Goal: Task Accomplishment & Management: Complete application form

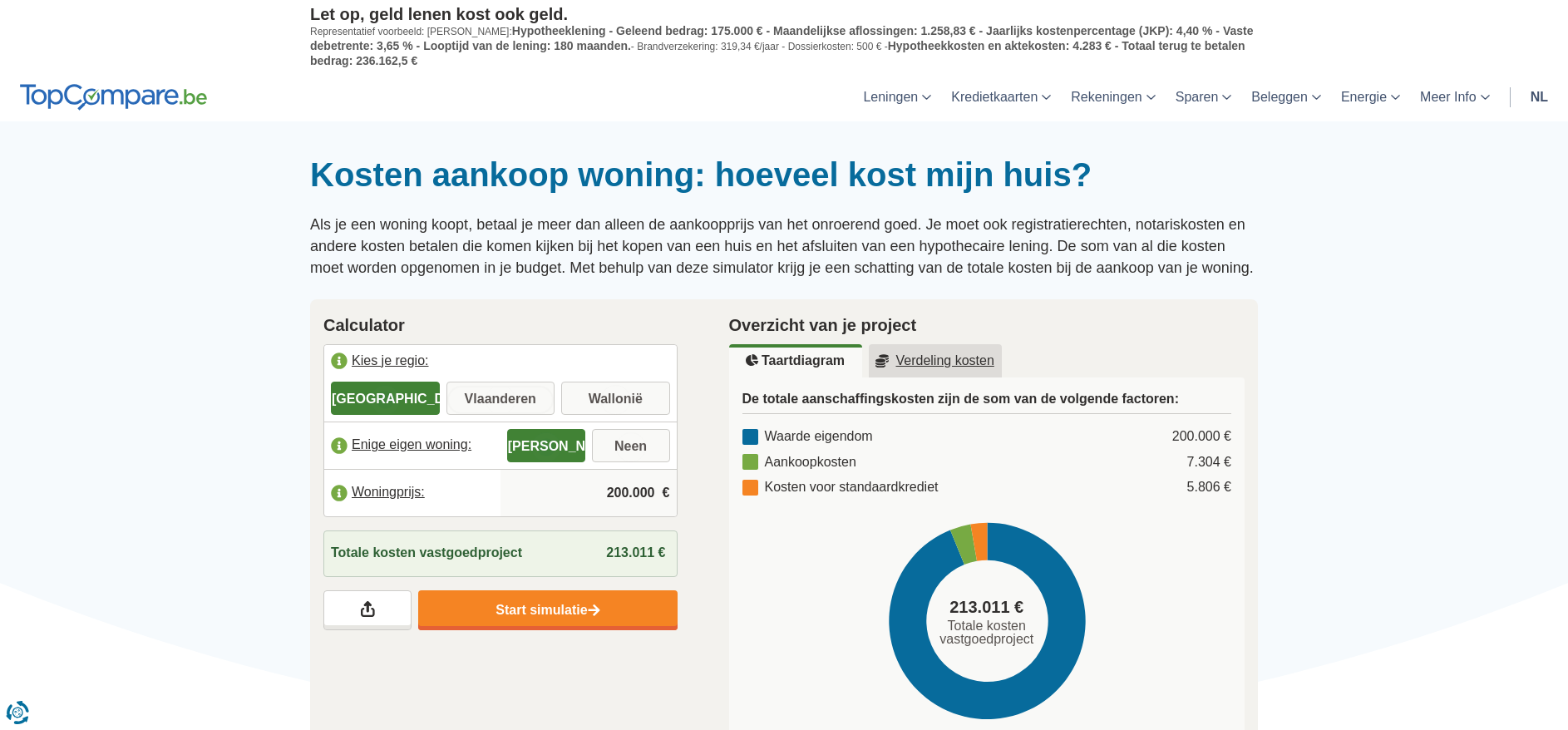
click at [501, 392] on input "Vlaanderen" at bounding box center [500, 400] width 109 height 30
radio input "true"
drag, startPoint x: 599, startPoint y: 491, endPoint x: 661, endPoint y: 494, distance: 62.1
click at [661, 494] on input "200.000" at bounding box center [589, 493] width 163 height 45
click at [649, 492] on input "Woningprijs:" at bounding box center [589, 493] width 163 height 45
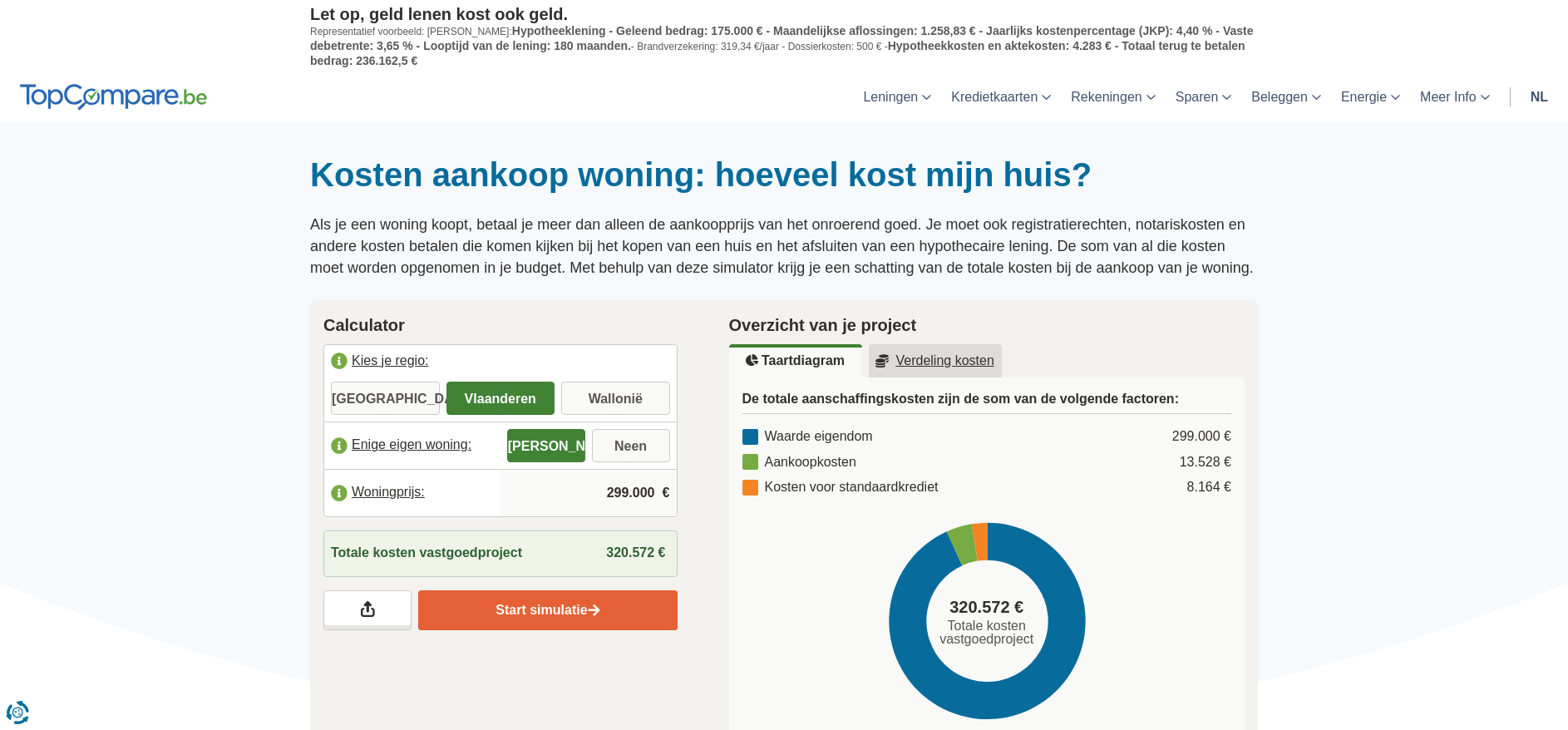
type input "299.000"
click at [570, 604] on link "Start simulatie" at bounding box center [547, 610] width 259 height 40
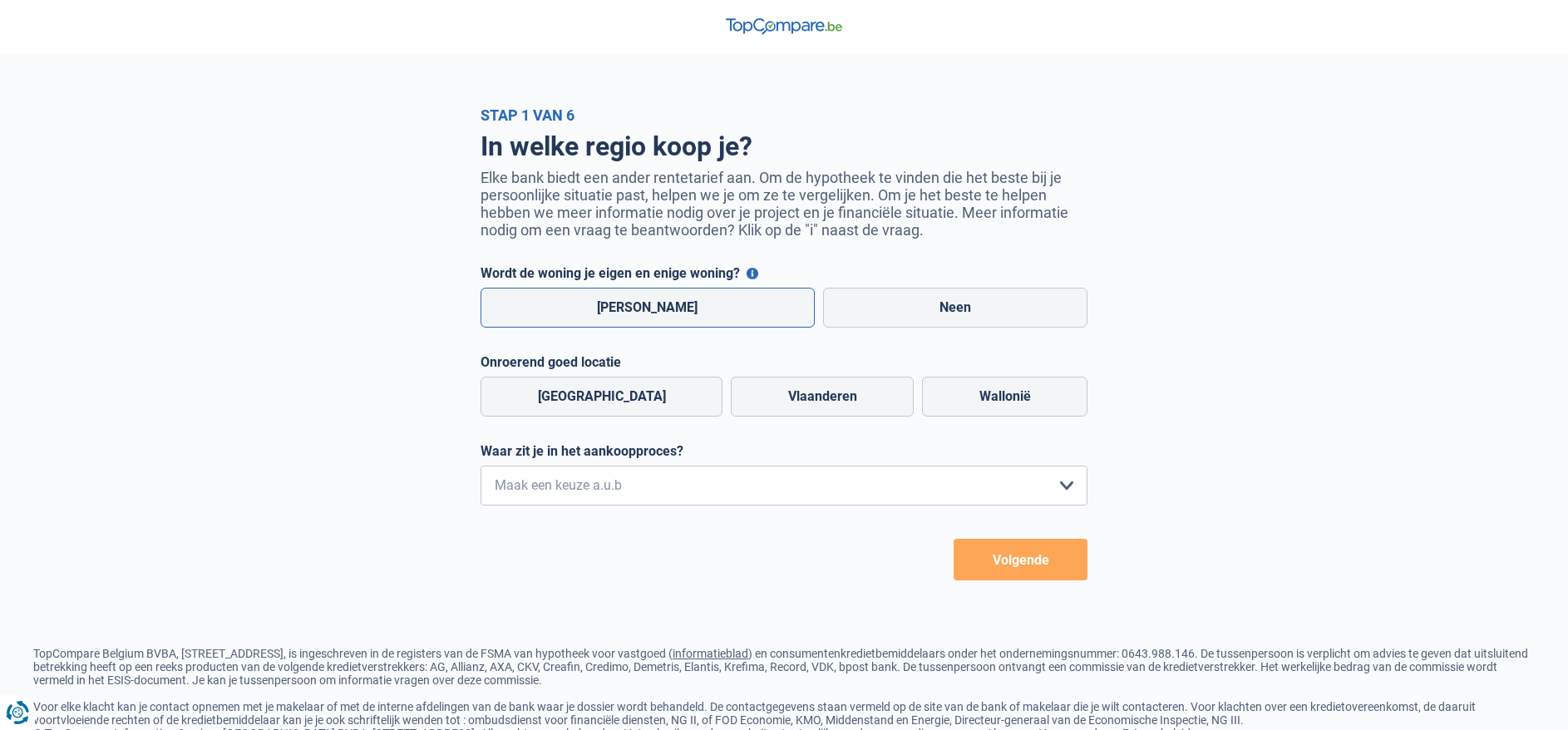
click at [622, 304] on label "[PERSON_NAME]" at bounding box center [648, 308] width 334 height 40
click at [622, 304] on input "[PERSON_NAME]" at bounding box center [648, 308] width 334 height 40
radio input "true"
click at [785, 395] on label "Vlaanderen" at bounding box center [822, 397] width 183 height 40
click at [785, 395] on input "Vlaanderen" at bounding box center [822, 397] width 183 height 40
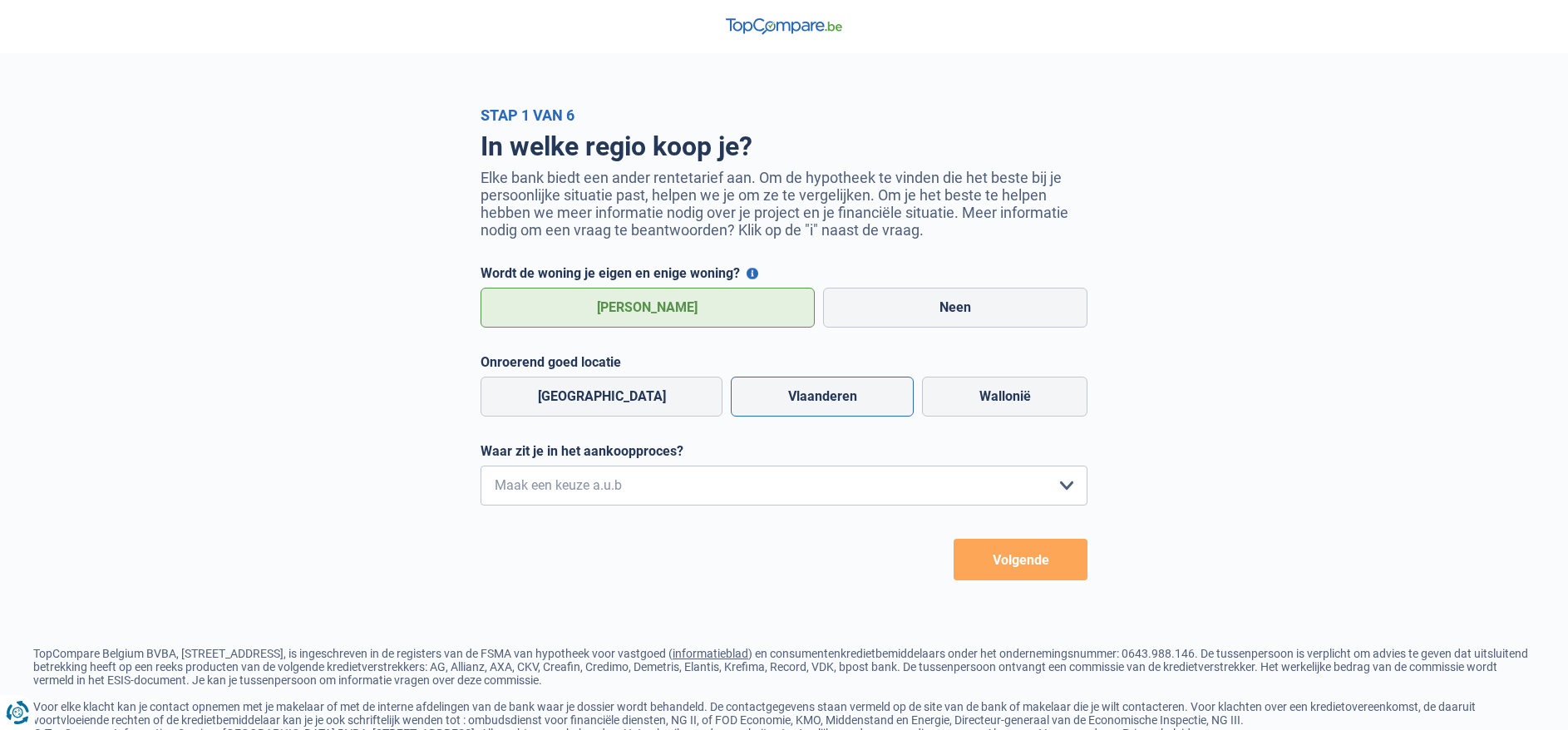
radio input "true"
click at [481, 466] on select "Ik wil me uitsluitend informeren omdat ik op dit moment geen concrete plannen h…" at bounding box center [784, 486] width 607 height 40
select select "1a"
click option "Ik ben actief op zoek, maar heb nog geen woning gevonden" at bounding box center [0, 0] width 0 height 0
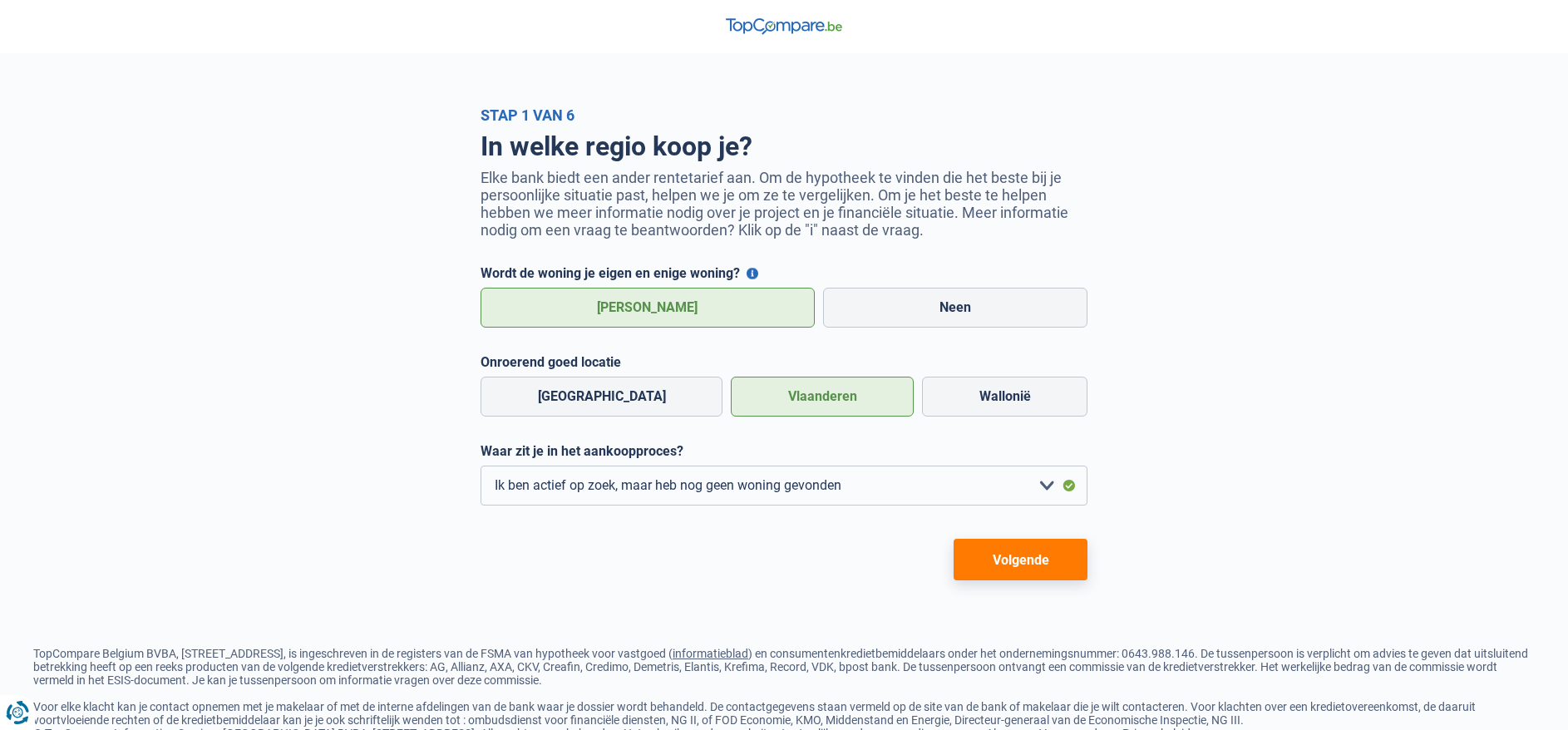
click at [1035, 565] on button "Volgende" at bounding box center [1020, 560] width 134 height 42
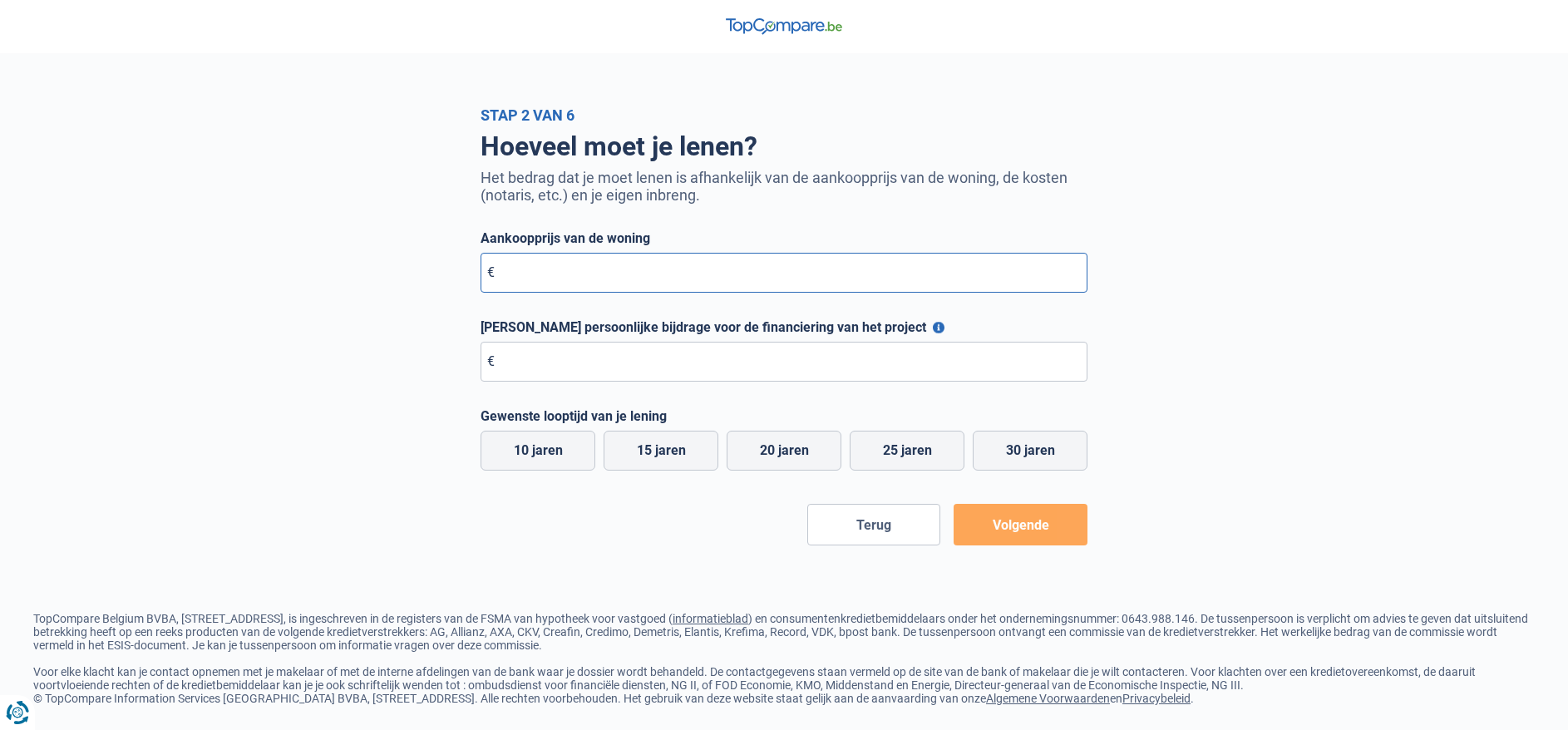
click at [533, 279] on input "Aankoopprijs van de woning" at bounding box center [784, 273] width 607 height 40
type input "299.000"
click at [531, 367] on input "[PERSON_NAME] persoonlijke bijdrage voor de financiering van het project" at bounding box center [784, 362] width 607 height 40
type input "100.000"
click at [801, 450] on label "20 jaren" at bounding box center [784, 451] width 115 height 40
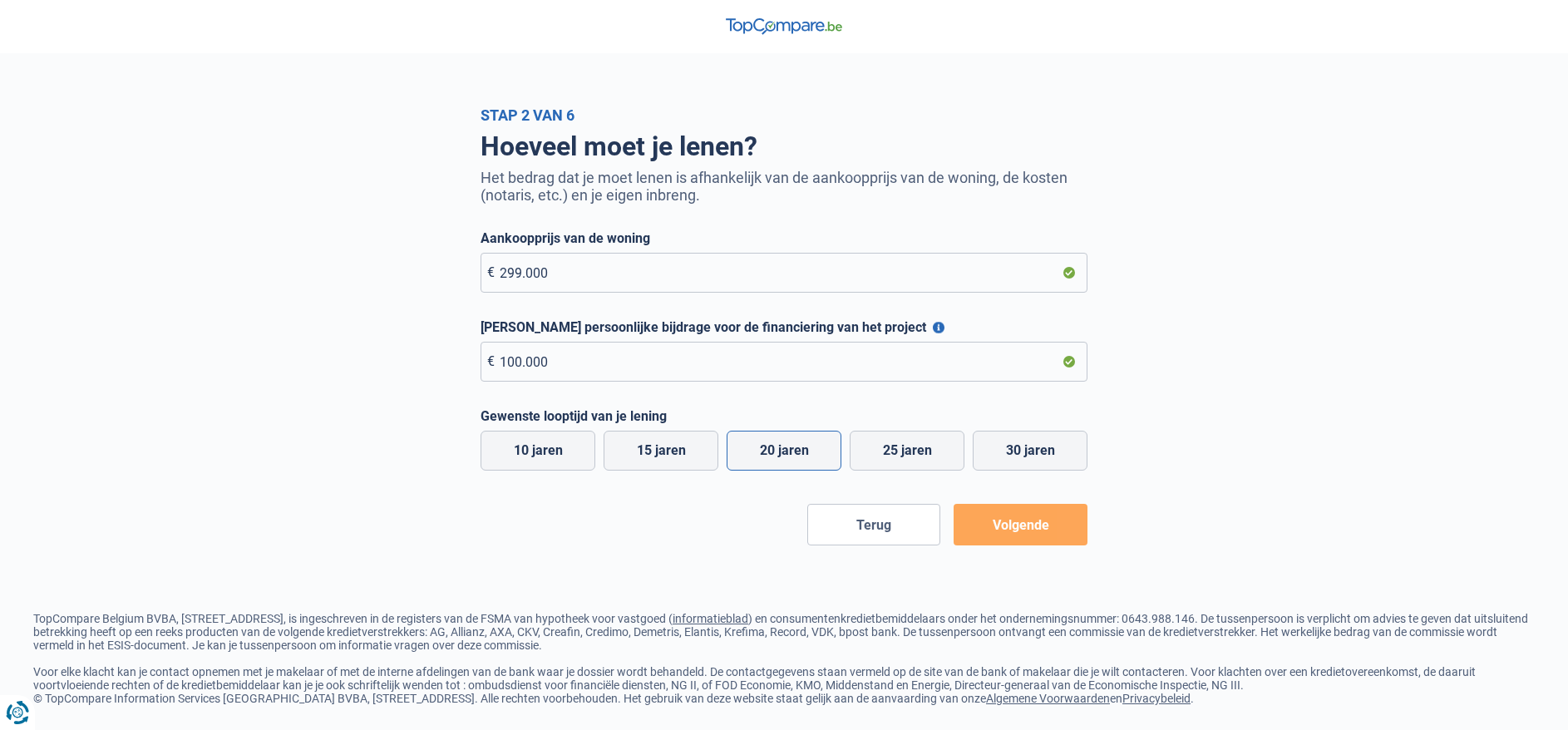
click at [801, 450] on input "20 jaren" at bounding box center [784, 451] width 115 height 40
radio input "true"
click at [1021, 524] on button "Volgende" at bounding box center [1020, 525] width 134 height 42
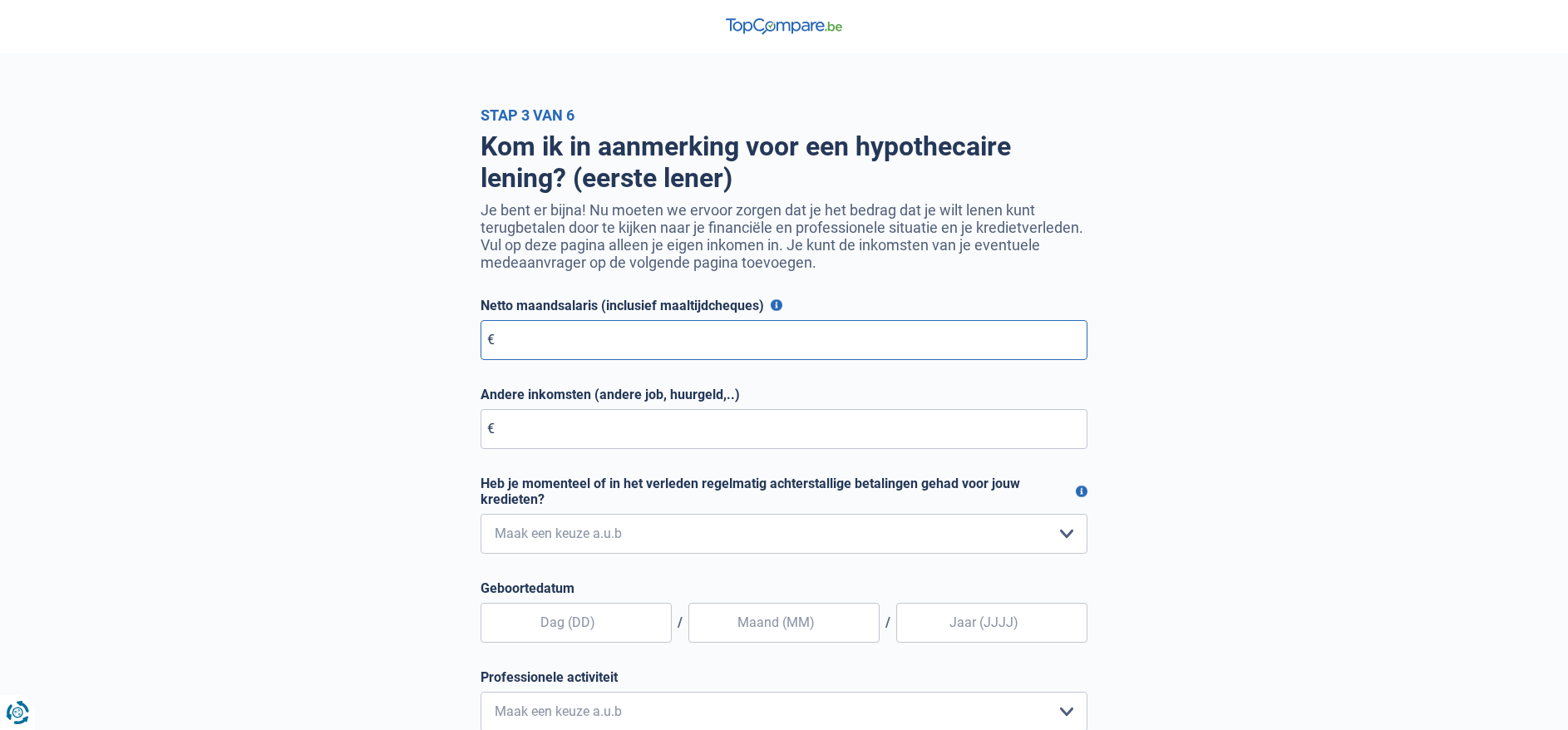
click at [539, 350] on input "Netto maandsalaris (inclusief maaltijdcheques)" at bounding box center [784, 340] width 607 height 40
type input "3.000"
click at [481, 514] on select "Nee, nooit Ja, maar ik heb deze minder dan een jaar geleden afbetaald Ja, maar …" at bounding box center [784, 534] width 607 height 40
select select "0"
click option "Nee, nooit" at bounding box center [0, 0] width 0 height 0
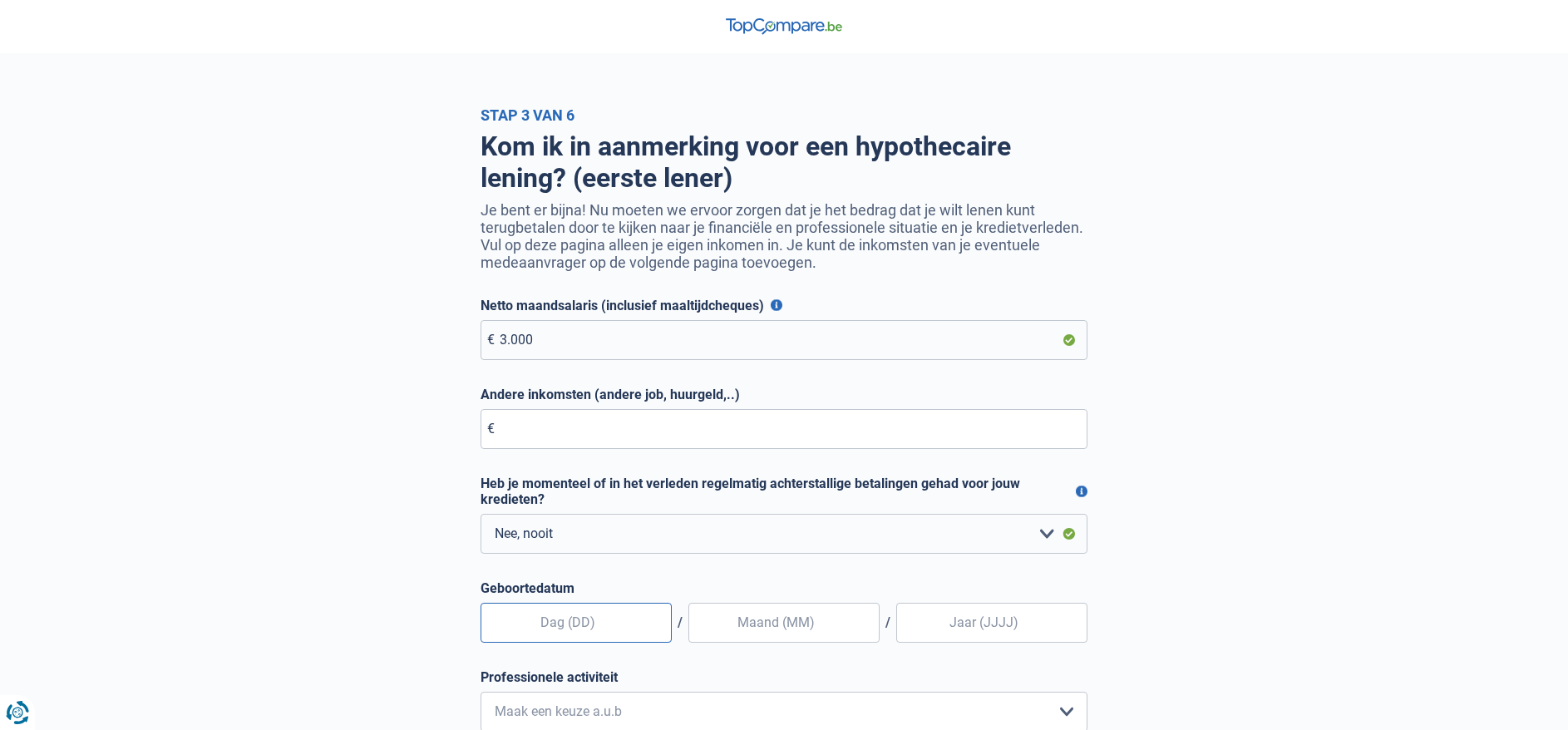
click at [582, 629] on input "text" at bounding box center [576, 623] width 191 height 40
type input "28"
type input "08"
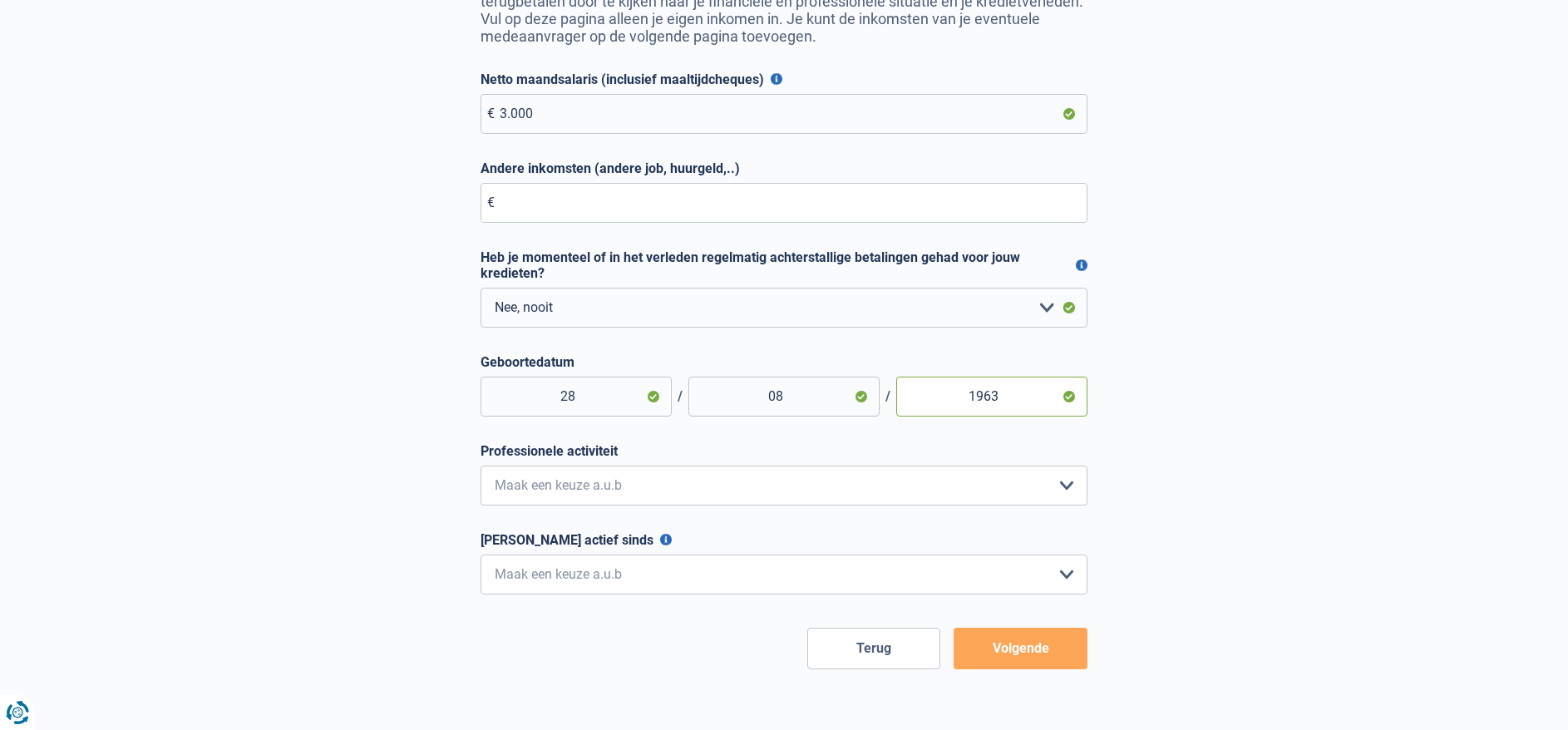
scroll to position [311, 0]
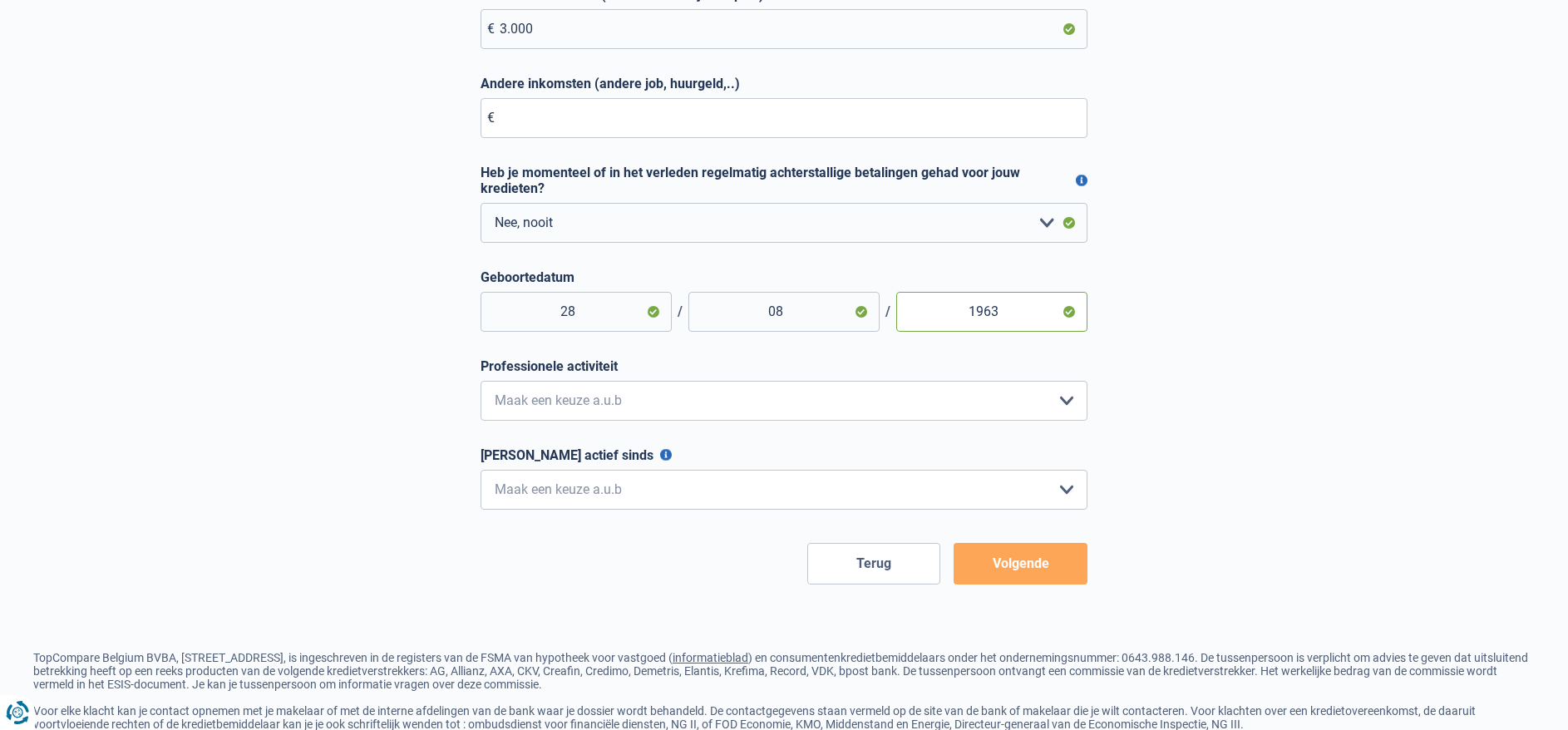
type input "1963"
click at [481, 381] on select "Bediende Arbeider Ambtenaar Zelfstandige Bedrijfsleider Gepensioneerde [PERSON_…" at bounding box center [784, 401] width 607 height 40
select select "official"
click option "Ambtenaar" at bounding box center [0, 0] width 0 height 0
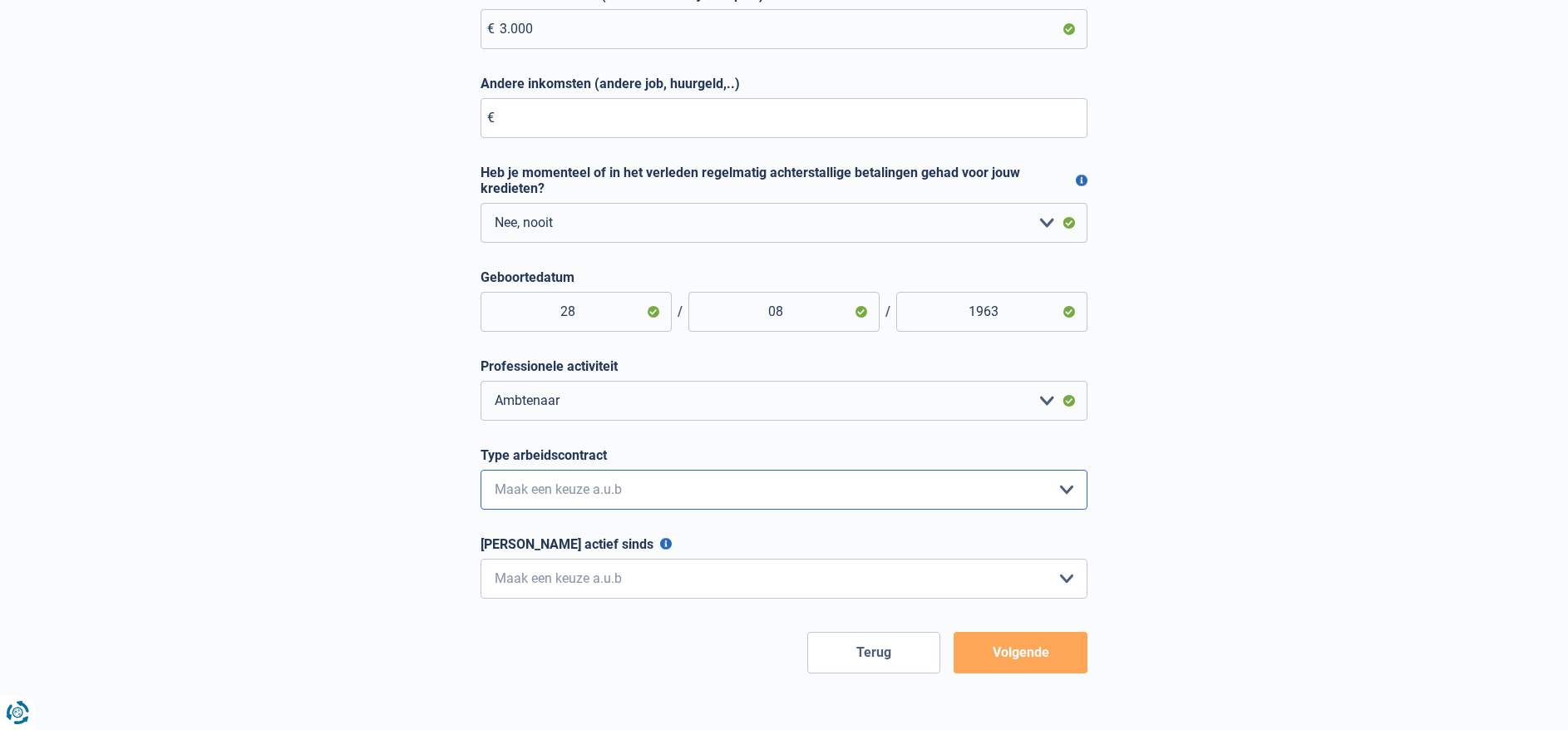
click at [481, 470] on select "Interimcontract Arbeidsovereenkomst van onbepaalde duur Arbeidsovereenkomst van…" at bounding box center [784, 490] width 607 height 40
select select "permanent"
click option "Arbeidsovereenkomst van onbepaalde duur" at bounding box center [0, 0] width 0 height 0
click at [481, 559] on select "< 6 maanden 6 - 12 maanden 12 - 24 maanden 24 - 36 maanden > 36 maanden Maak ee…" at bounding box center [784, 579] width 607 height 40
select select "more36"
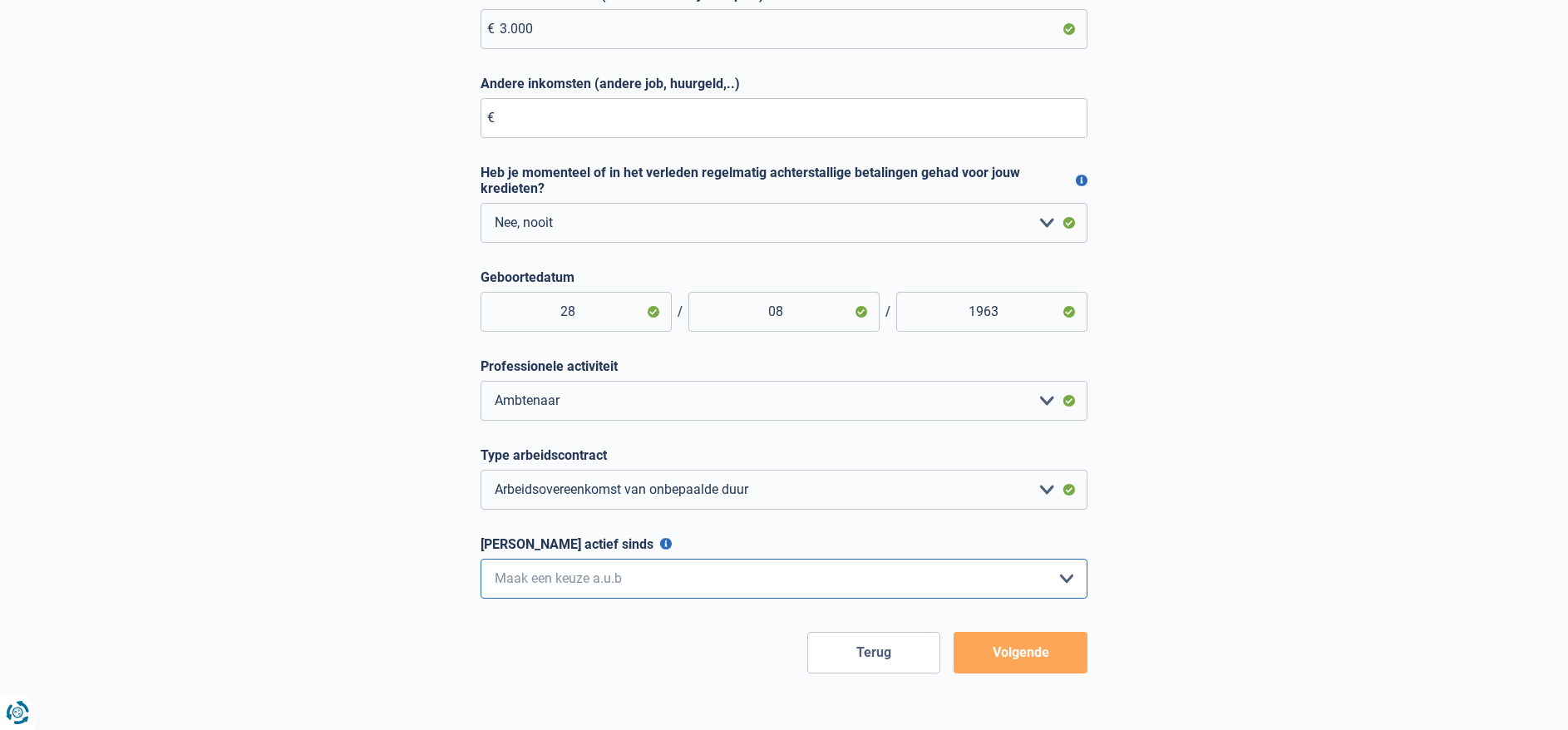
click option "> 36 maanden" at bounding box center [0, 0] width 0 height 0
click at [1023, 651] on button "Volgende" at bounding box center [1020, 653] width 134 height 42
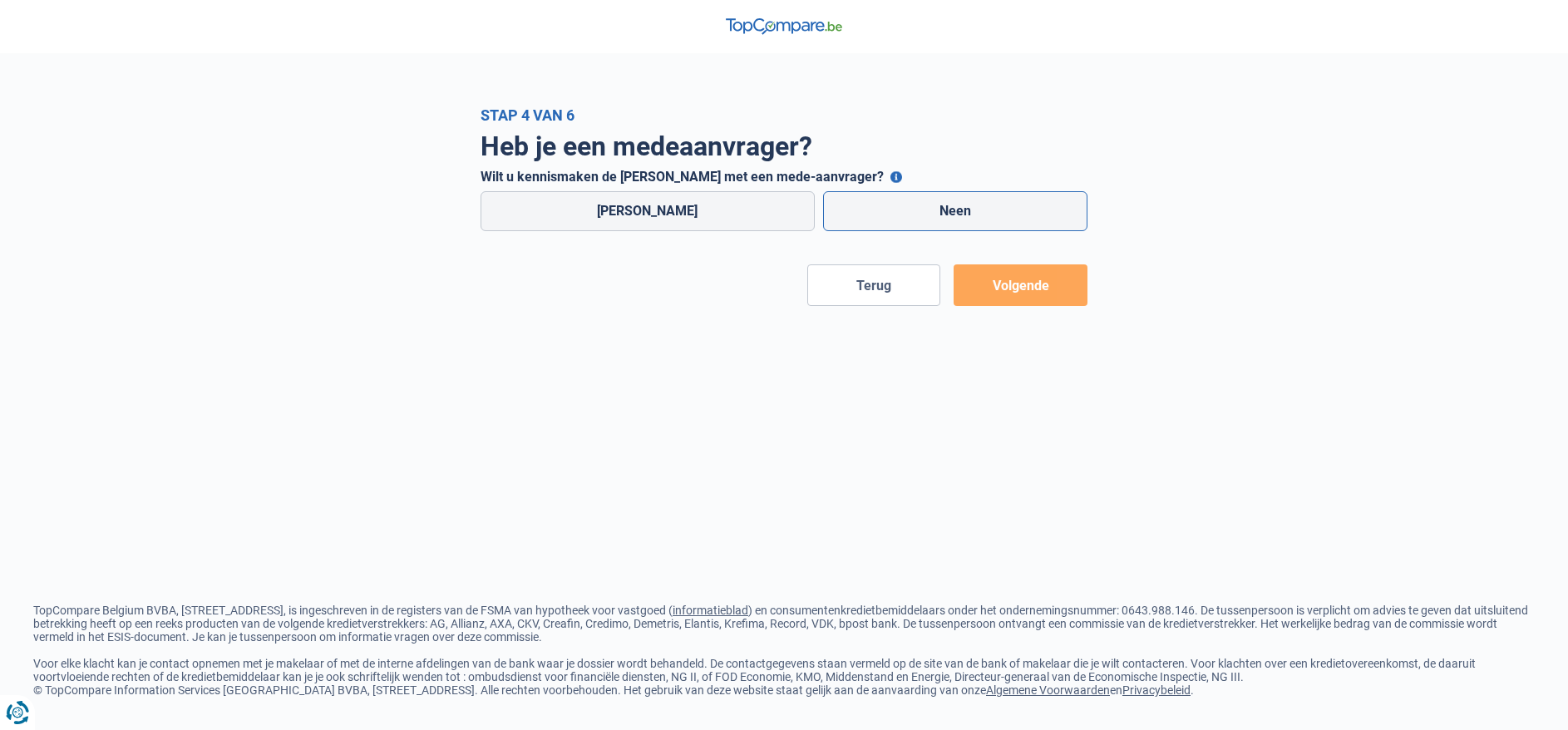
click at [959, 208] on label "Neen" at bounding box center [955, 211] width 265 height 40
click at [959, 208] on input "Neen" at bounding box center [955, 211] width 265 height 40
radio input "true"
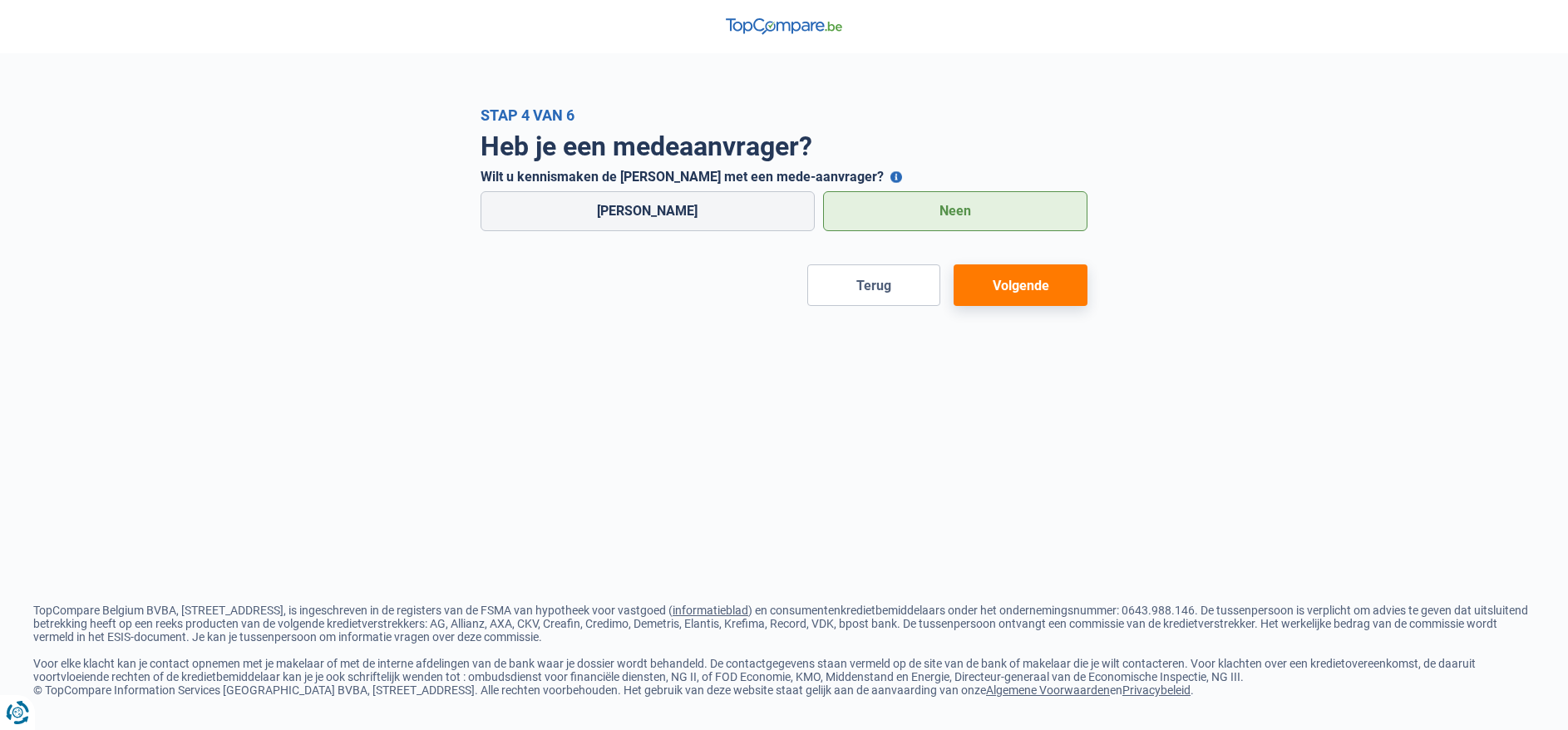
click at [1007, 284] on button "Volgende" at bounding box center [1020, 285] width 134 height 42
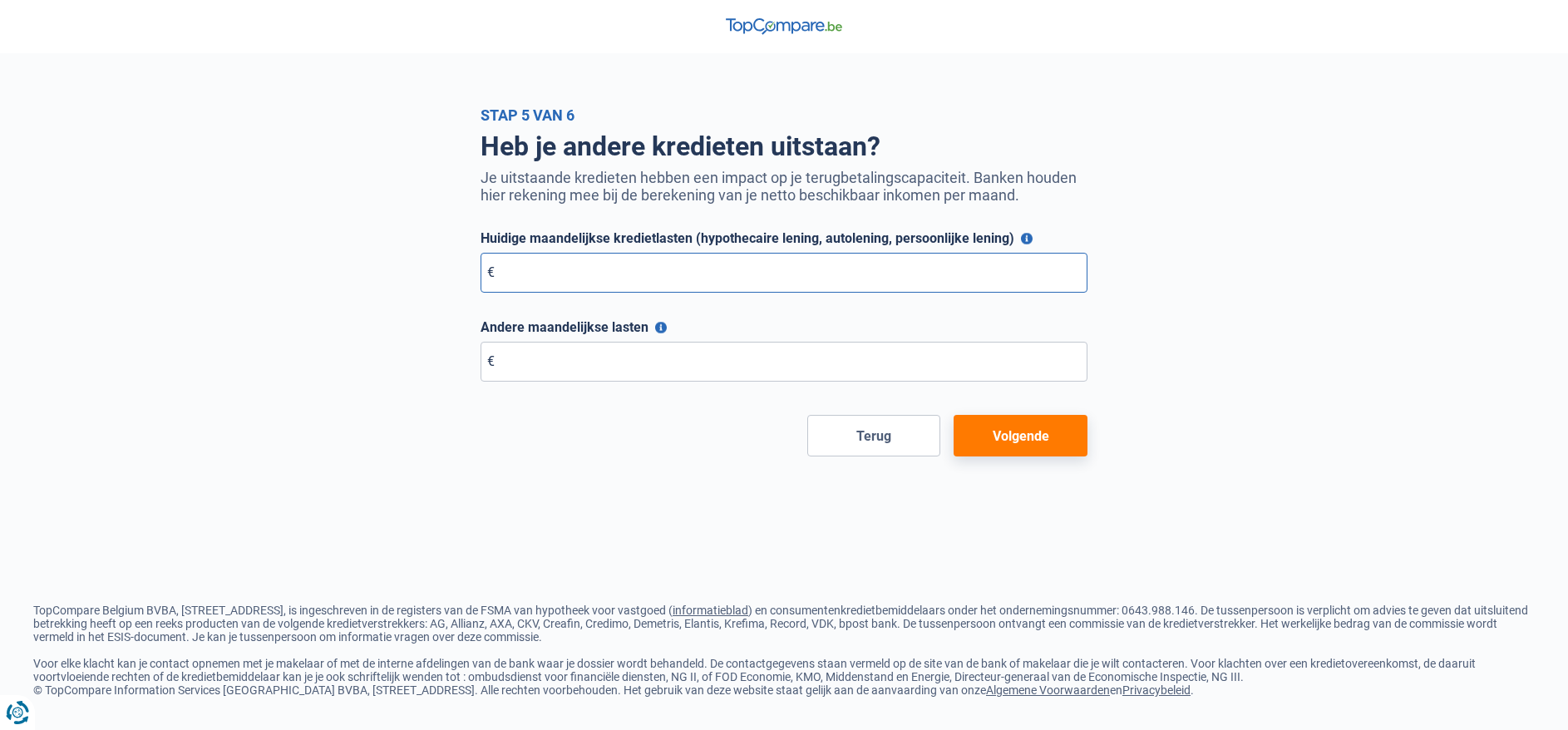
click at [555, 279] on input "Huidige maandelijkse kredietlasten (hypothecaire lening, autolening, persoonlij…" at bounding box center [784, 273] width 607 height 40
type input "0"
click at [656, 324] on button "Andere maandelijkse lasten" at bounding box center [661, 328] width 12 height 12
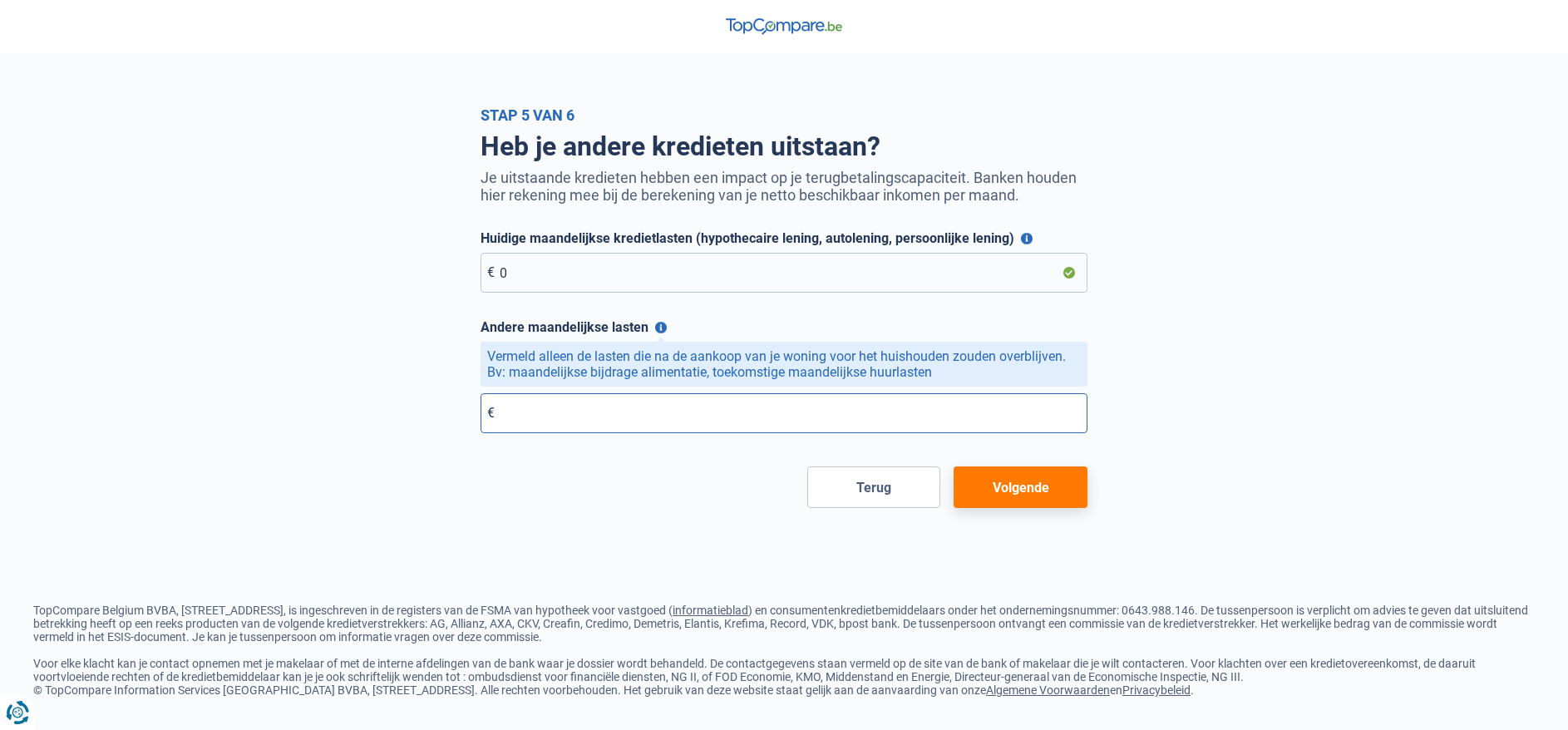
click at [520, 417] on input "Andere maandelijkse lasten" at bounding box center [784, 413] width 607 height 40
type input "0"
click at [1017, 476] on button "Volgende" at bounding box center [1020, 487] width 134 height 42
